Goal: Check status

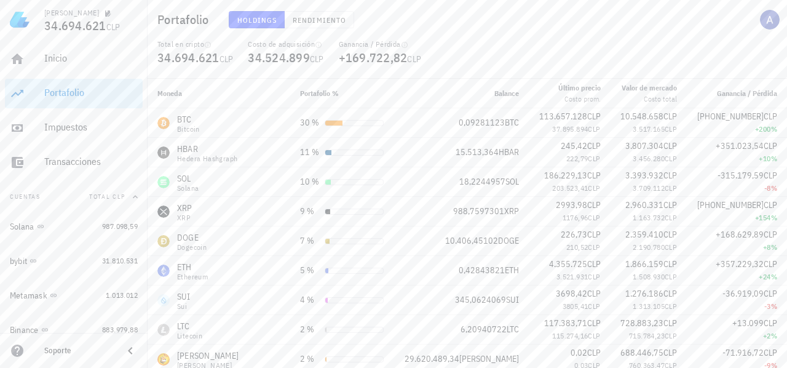
scroll to position [45, 0]
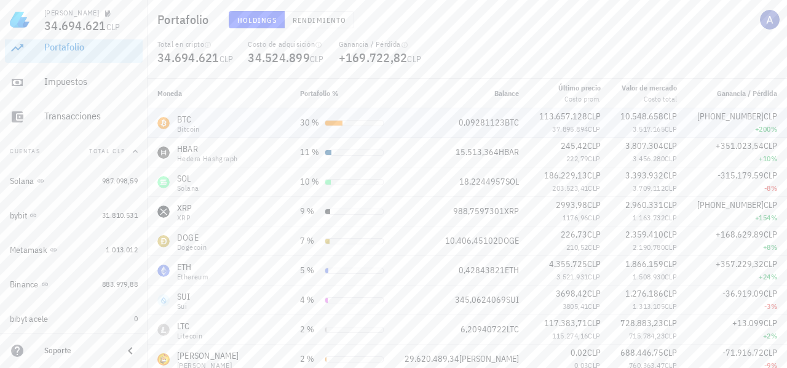
click at [245, 121] on div "BTC Bitcoin" at bounding box center [218, 123] width 123 height 20
click at [220, 121] on div "BTC Bitcoin" at bounding box center [218, 123] width 123 height 20
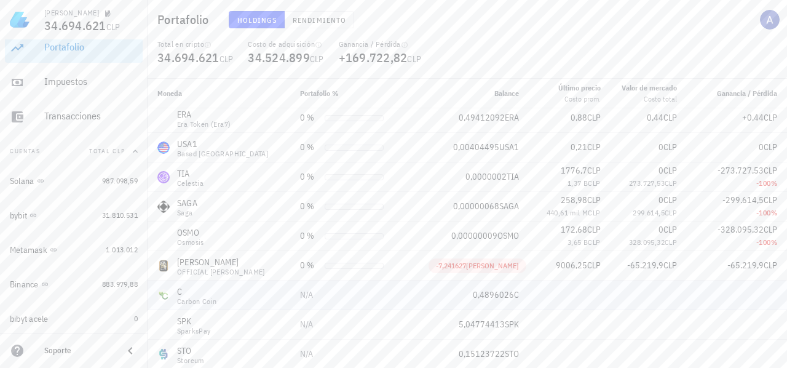
scroll to position [1659, 0]
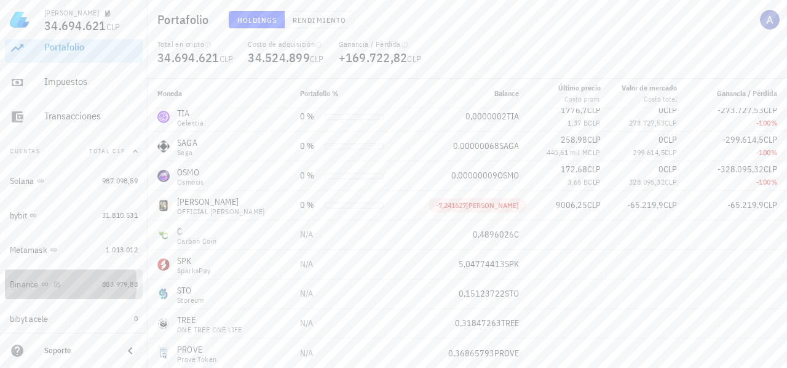
click at [89, 285] on link "Binance 883.979,88" at bounding box center [74, 284] width 138 height 30
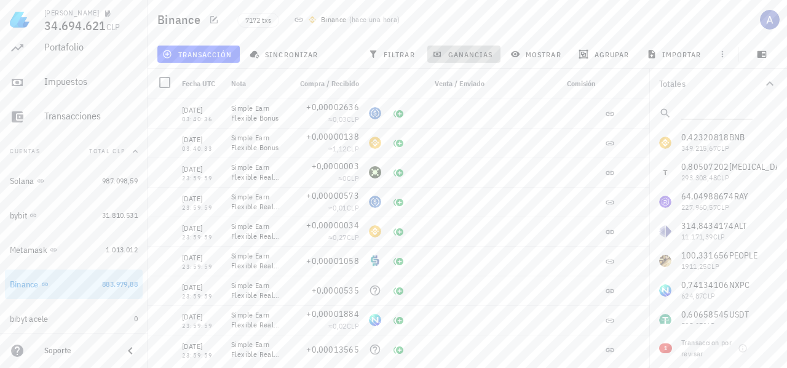
click at [474, 56] on span "ganancias" at bounding box center [464, 54] width 58 height 10
click at [770, 85] on icon "button" at bounding box center [769, 83] width 15 height 15
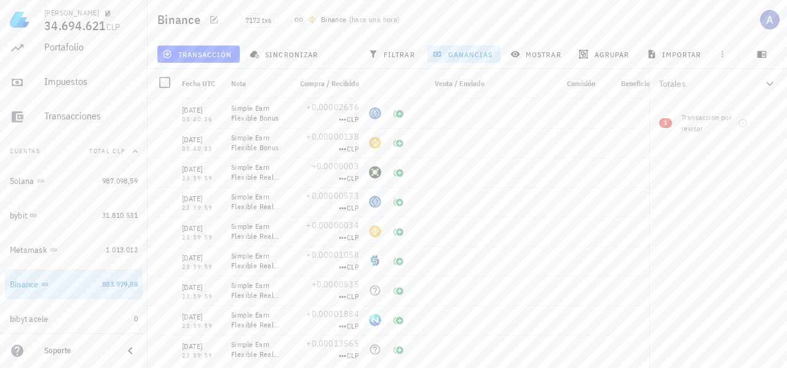
click at [766, 77] on icon "button" at bounding box center [769, 83] width 15 height 15
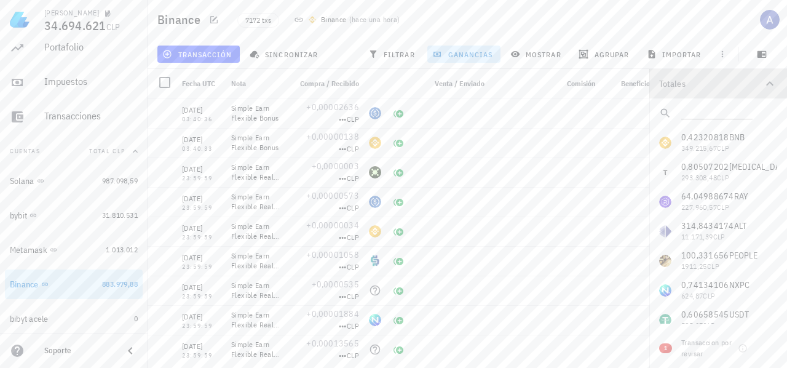
click at [767, 79] on icon "button" at bounding box center [769, 83] width 15 height 15
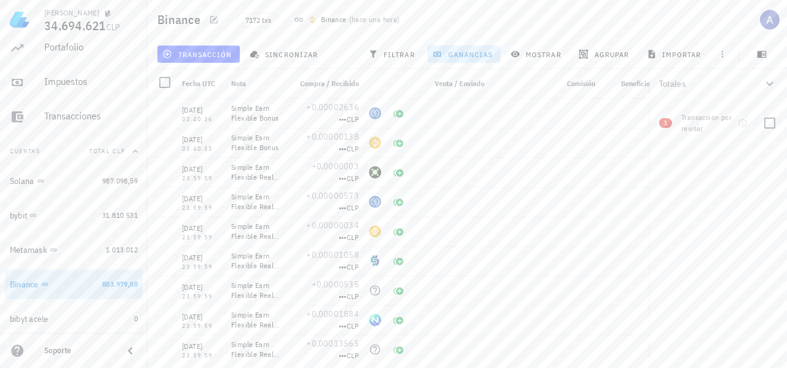
click at [711, 120] on div "Transaccion por revisar" at bounding box center [707, 123] width 52 height 22
click at [778, 123] on div at bounding box center [769, 123] width 21 height 21
checkbox input "true"
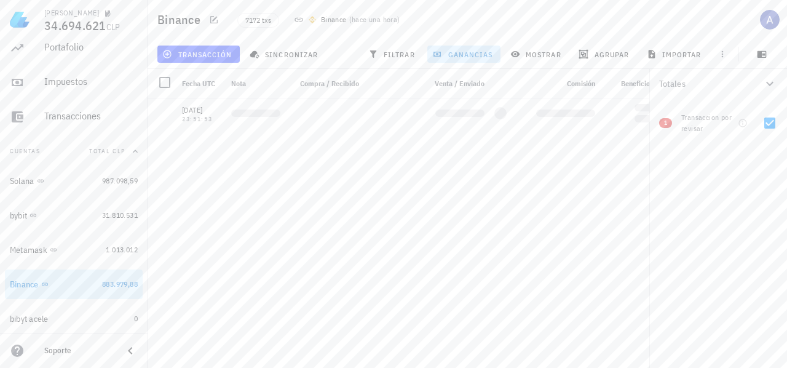
click at [671, 123] on span "1" at bounding box center [665, 123] width 13 height 10
click at [499, 113] on div "PEPE-icon" at bounding box center [500, 113] width 12 height 12
click at [259, 116] on div "Withdrawal to 0xa1d97894447a1389313b36390c7d48b8c690b9cd" at bounding box center [255, 113] width 49 height 20
click at [392, 113] on icon at bounding box center [398, 113] width 15 height 15
click at [397, 114] on icon at bounding box center [398, 113] width 15 height 15
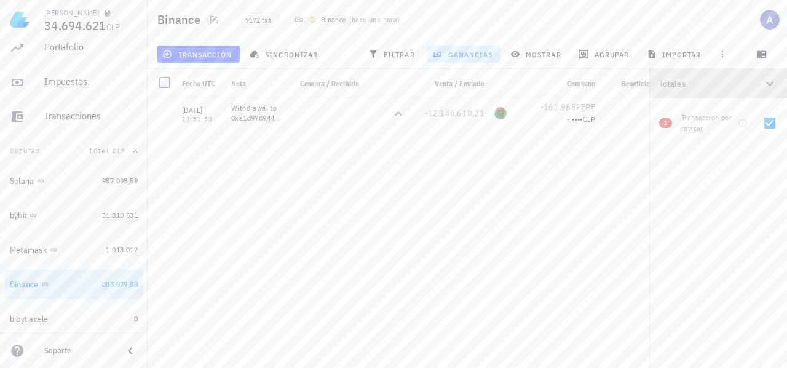
click at [773, 86] on icon "button" at bounding box center [769, 83] width 15 height 15
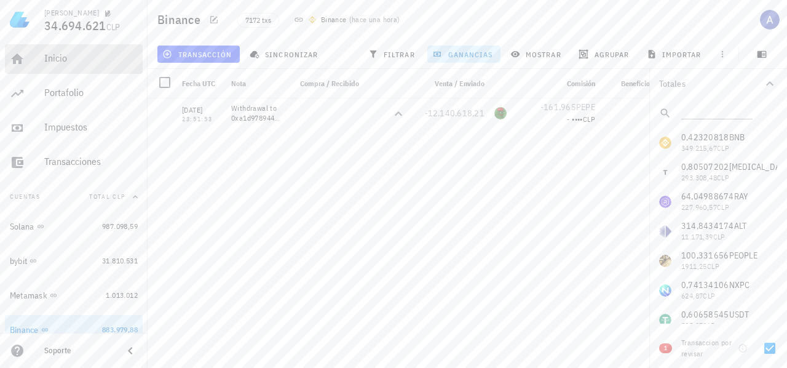
click at [57, 65] on div "Inicio" at bounding box center [90, 59] width 93 height 28
